Goal: Check status

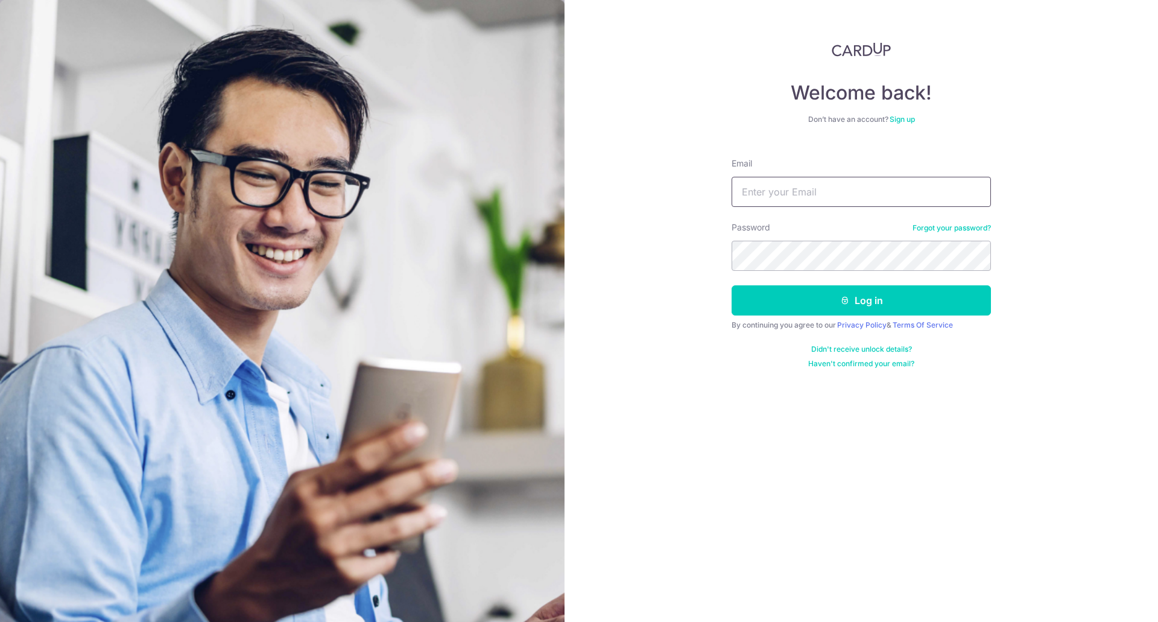
click at [787, 193] on input "Email" at bounding box center [861, 192] width 259 height 30
type input "[EMAIL_ADDRESS][DOMAIN_NAME]"
click at [732, 285] on button "Log in" at bounding box center [861, 300] width 259 height 30
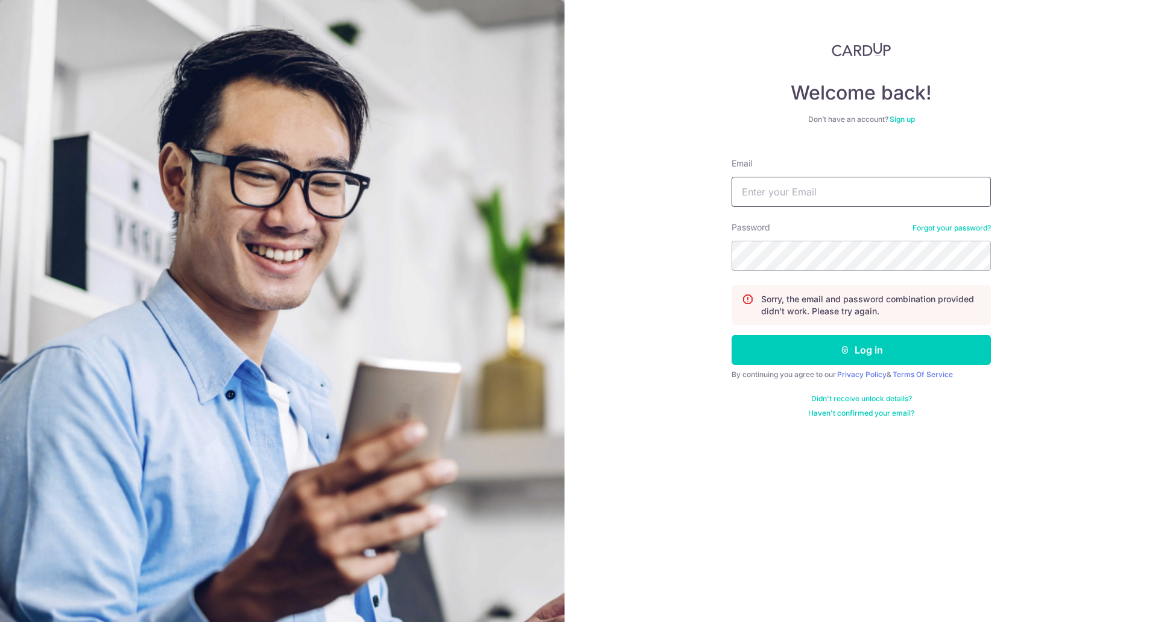
click at [791, 193] on input "Email" at bounding box center [861, 192] width 259 height 30
type input "[EMAIL_ADDRESS][DOMAIN_NAME]"
click at [732, 335] on button "Log in" at bounding box center [861, 350] width 259 height 30
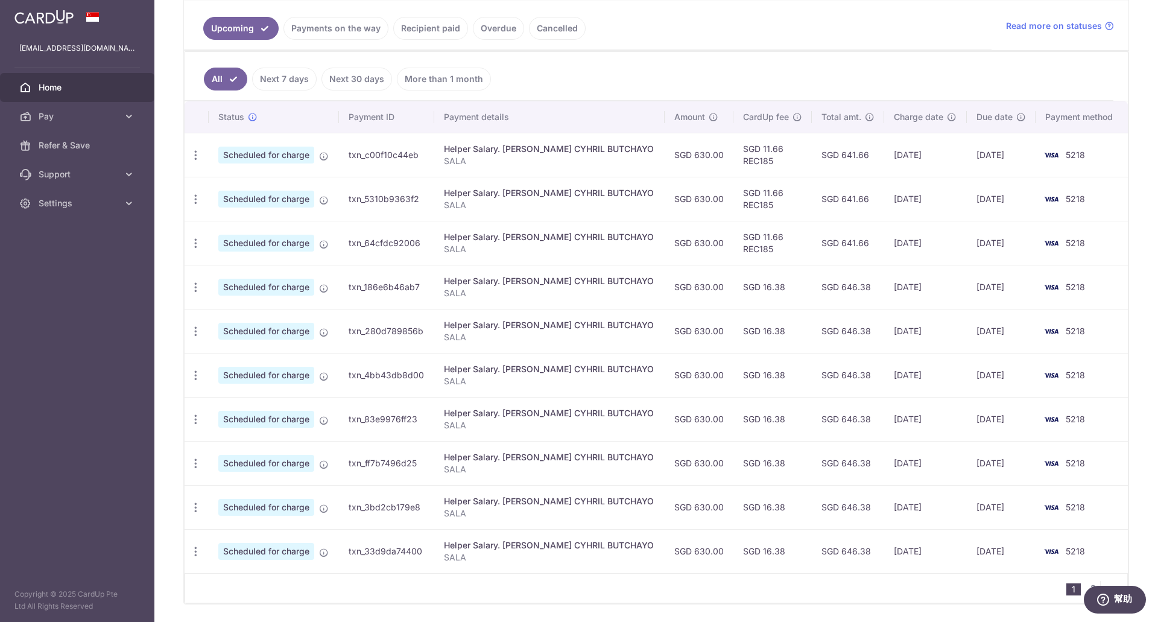
scroll to position [250, 0]
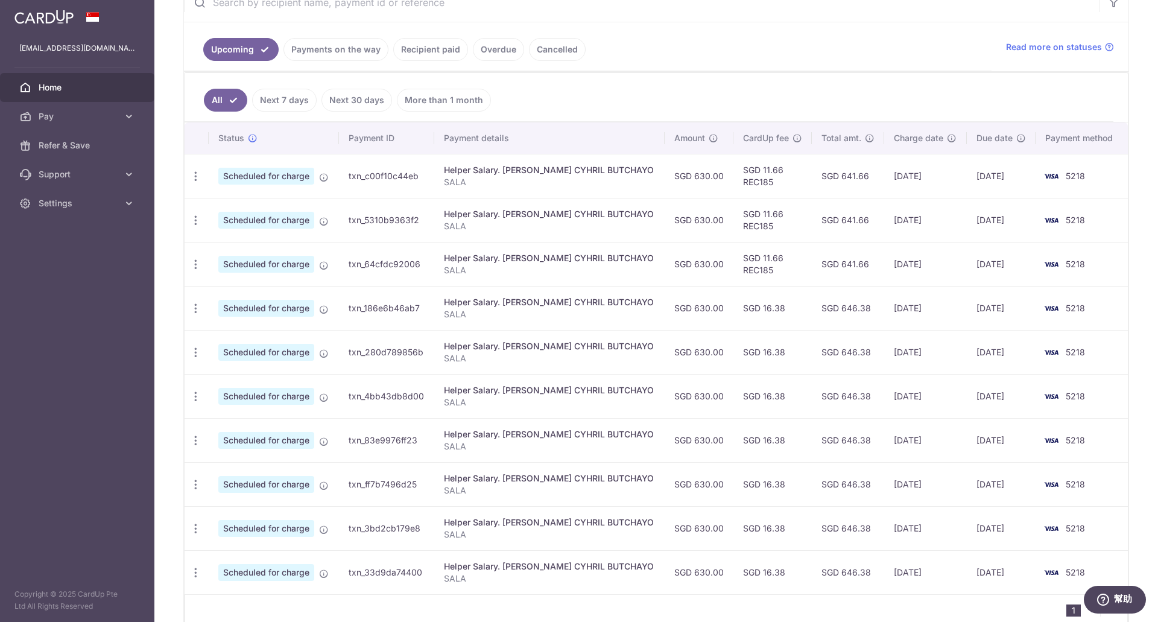
click at [769, 318] on td "SGD 16.38" at bounding box center [772, 308] width 78 height 44
drag, startPoint x: 335, startPoint y: 66, endPoint x: 340, endPoint y: 58, distance: 9.2
click at [335, 65] on ul "Upcoming Payments on the way Recipient paid Overdue Cancelled" at bounding box center [588, 46] width 808 height 49
click at [344, 53] on link "Payments on the way" at bounding box center [335, 49] width 105 height 23
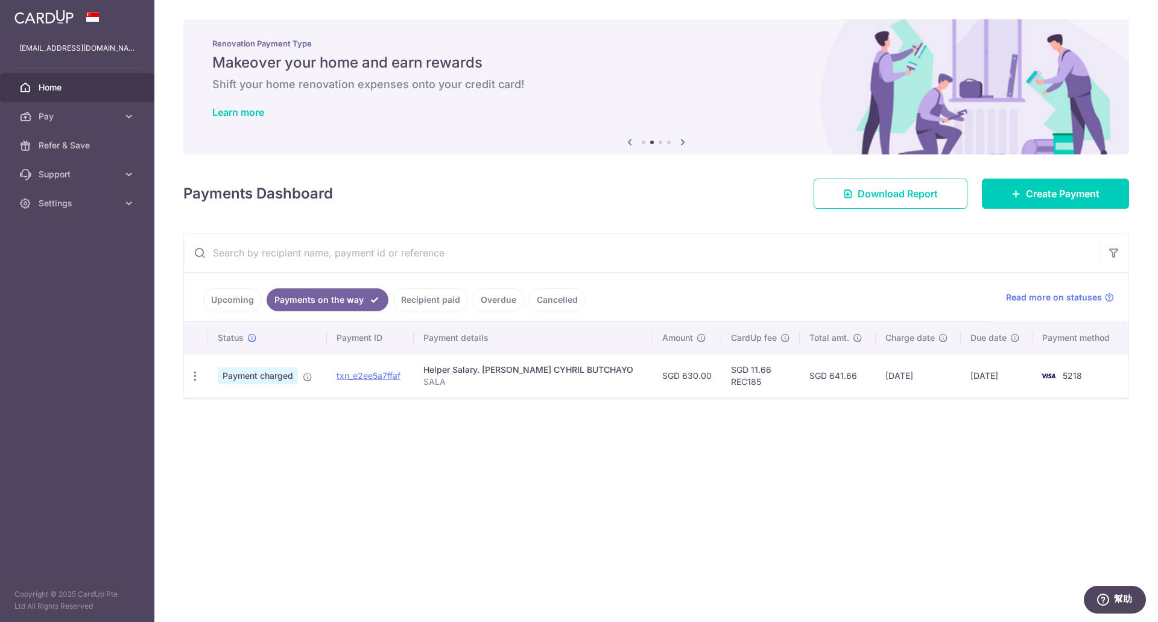
click at [414, 303] on link "Recipient paid" at bounding box center [430, 299] width 75 height 23
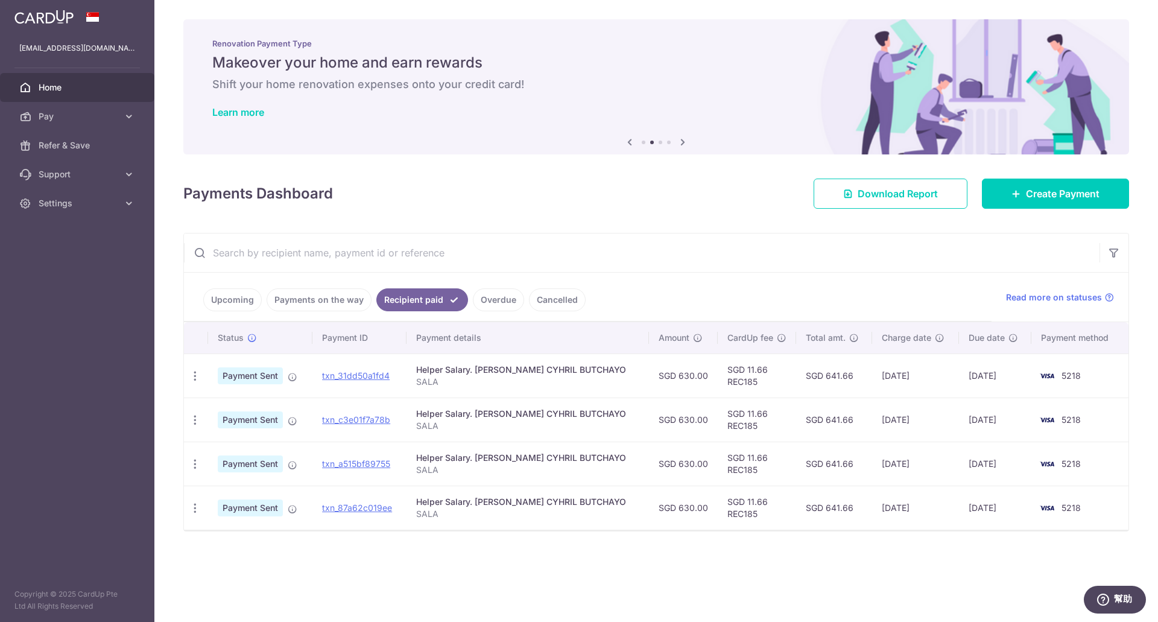
click at [326, 302] on link "Payments on the way" at bounding box center [319, 299] width 105 height 23
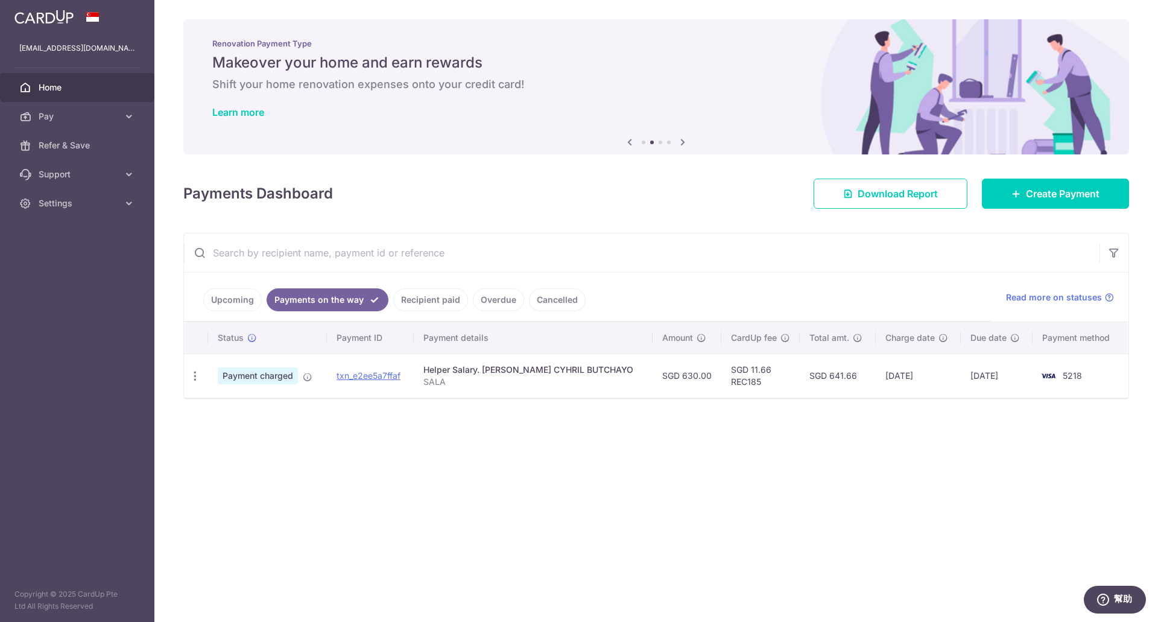
click at [411, 305] on link "Recipient paid" at bounding box center [430, 299] width 75 height 23
